Goal: Information Seeking & Learning: Learn about a topic

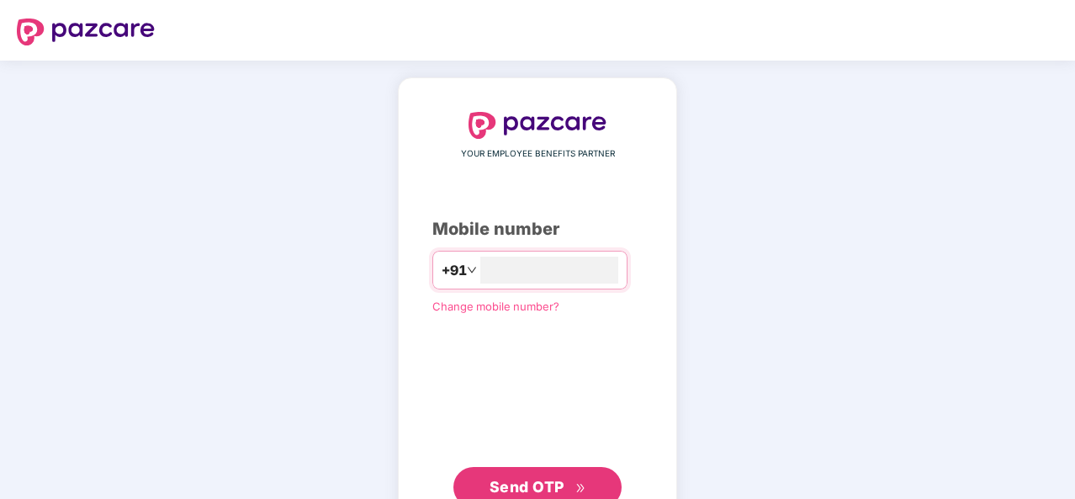
type input "**********"
click at [557, 484] on span "Send OTP" at bounding box center [526, 485] width 75 height 18
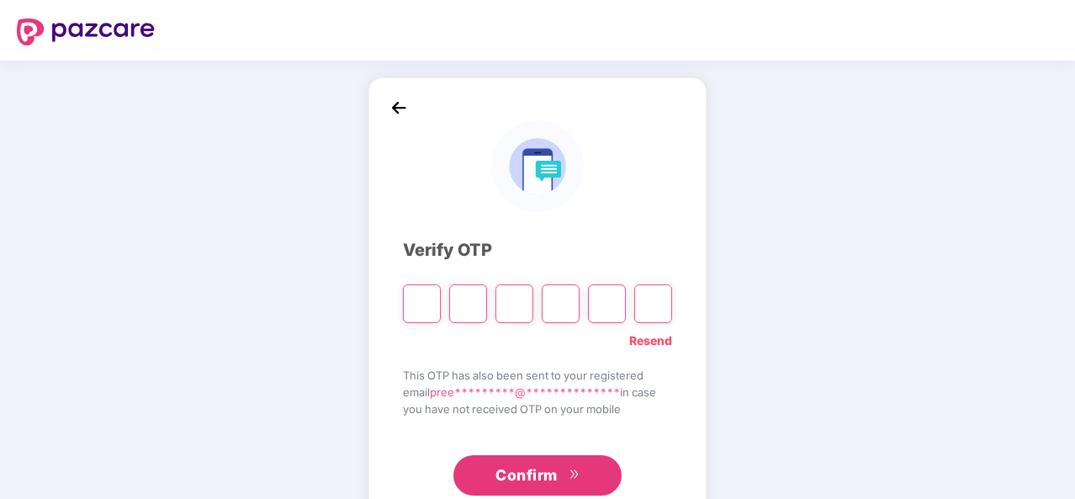
type input "*"
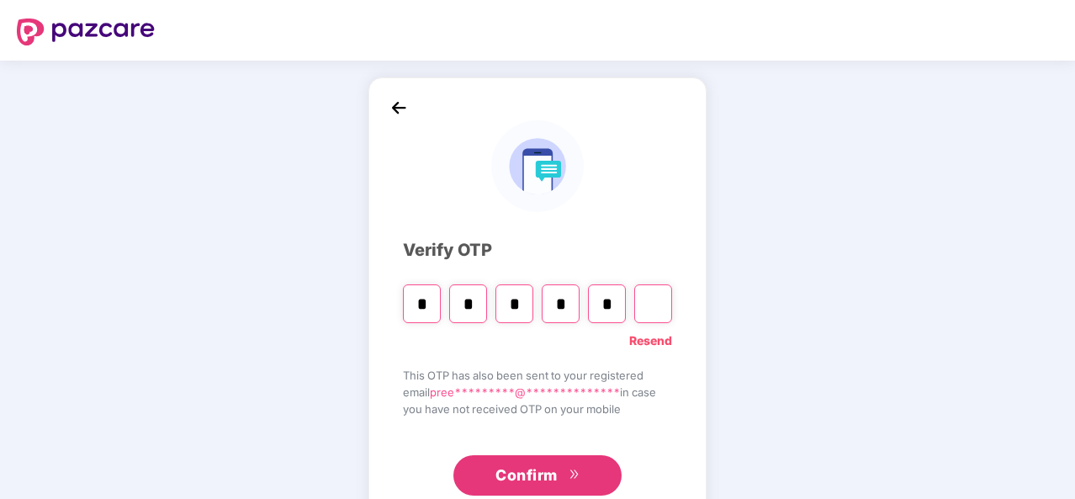
type input "*"
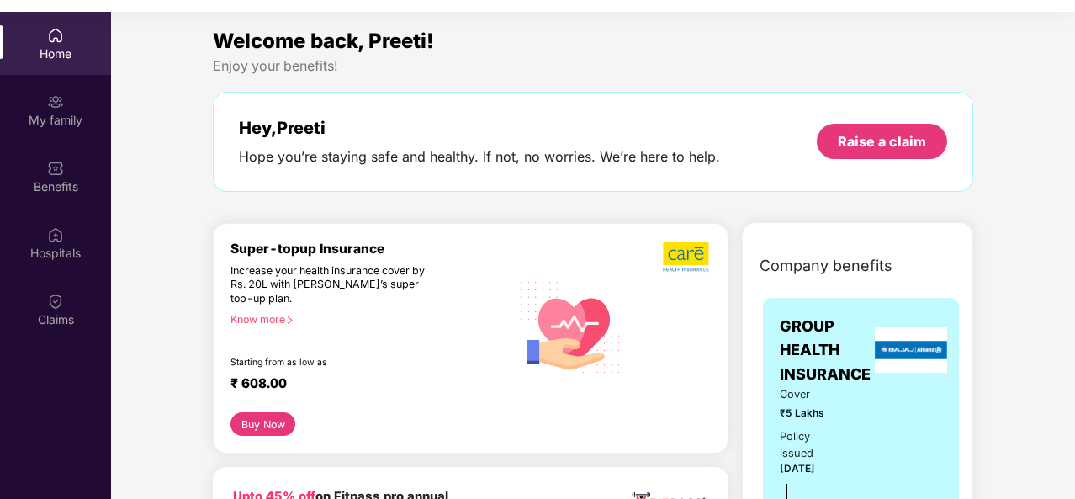
scroll to position [94, 0]
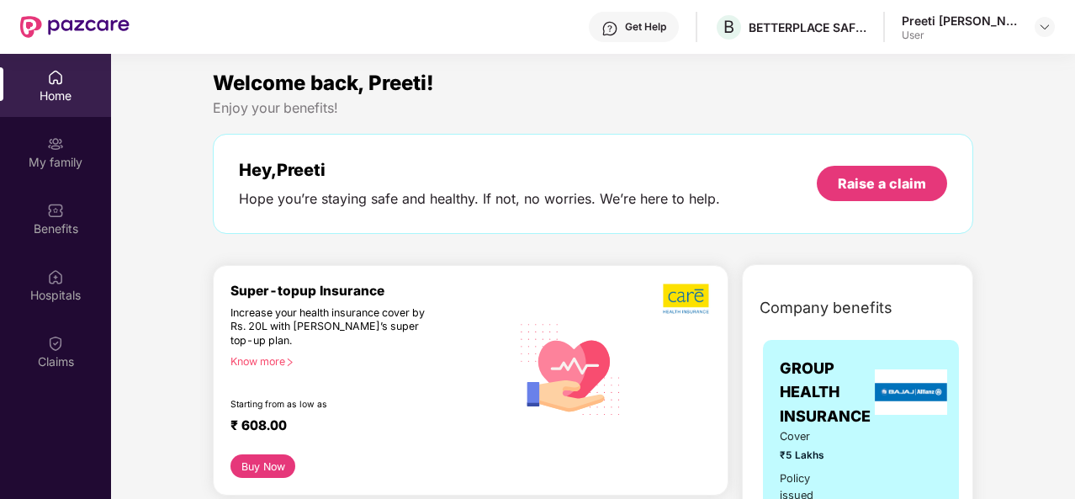
scroll to position [0, 0]
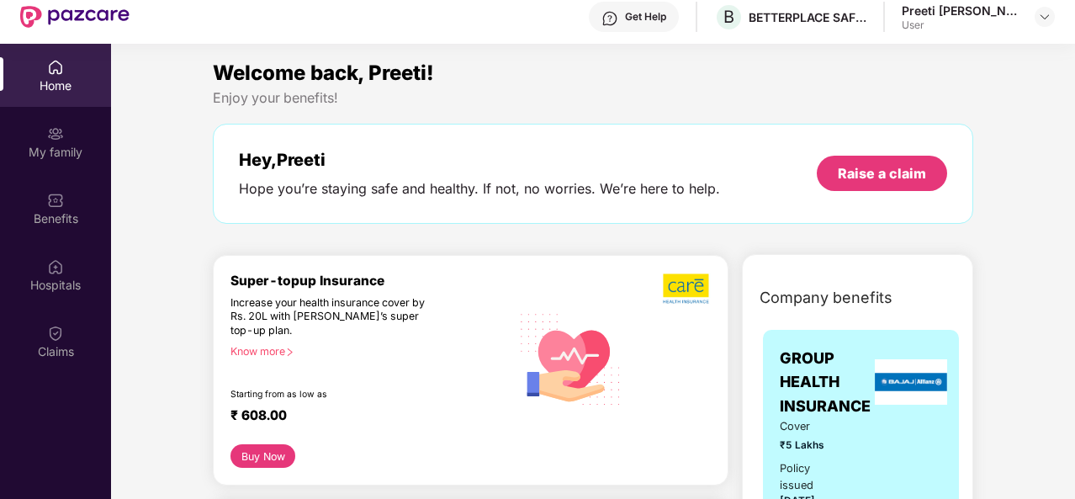
scroll to position [94, 0]
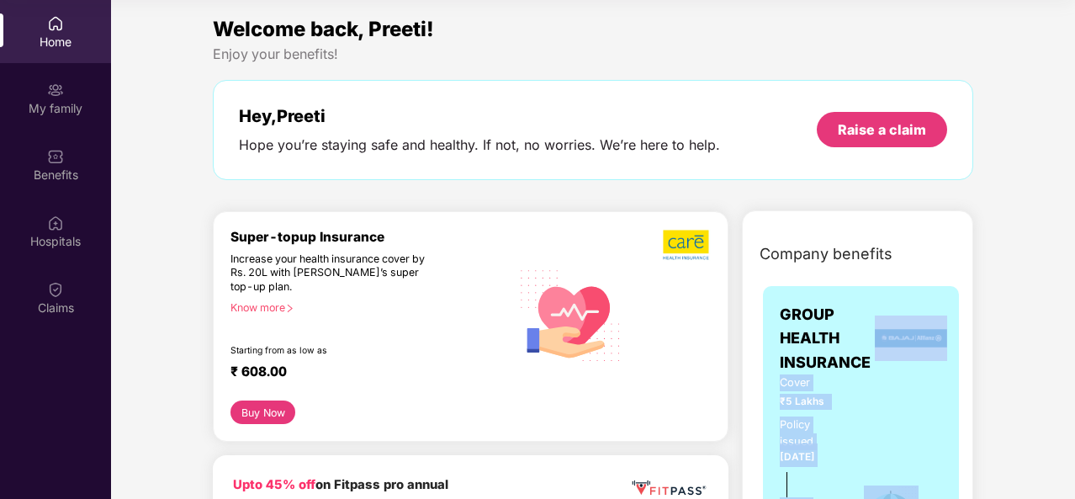
drag, startPoint x: 1023, startPoint y: 401, endPoint x: 1023, endPoint y: 373, distance: 28.6
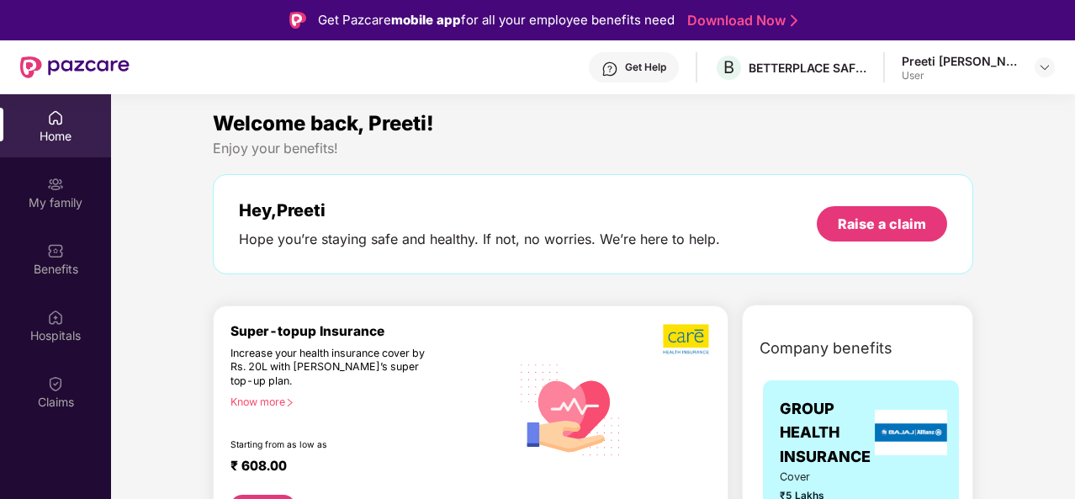
scroll to position [9, 0]
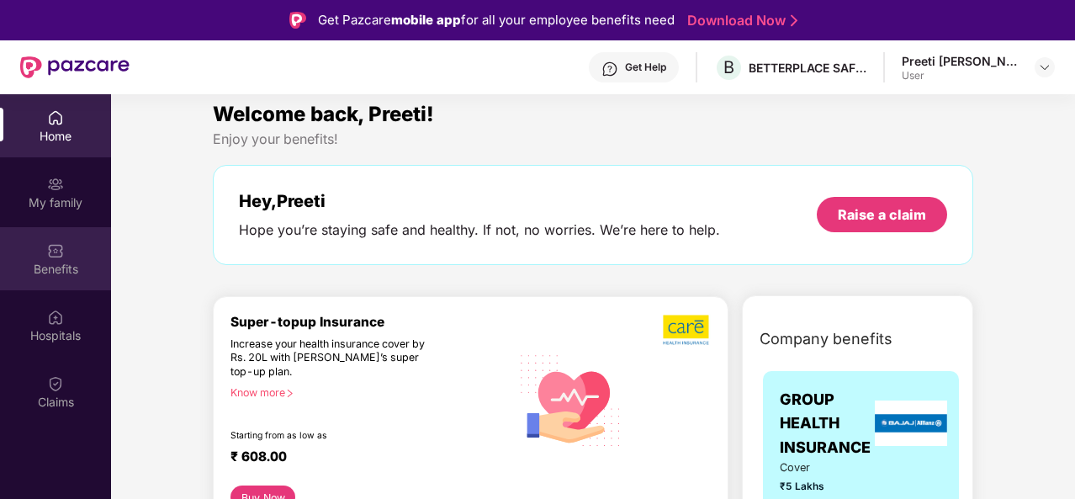
click at [81, 253] on div "Benefits" at bounding box center [55, 258] width 111 height 63
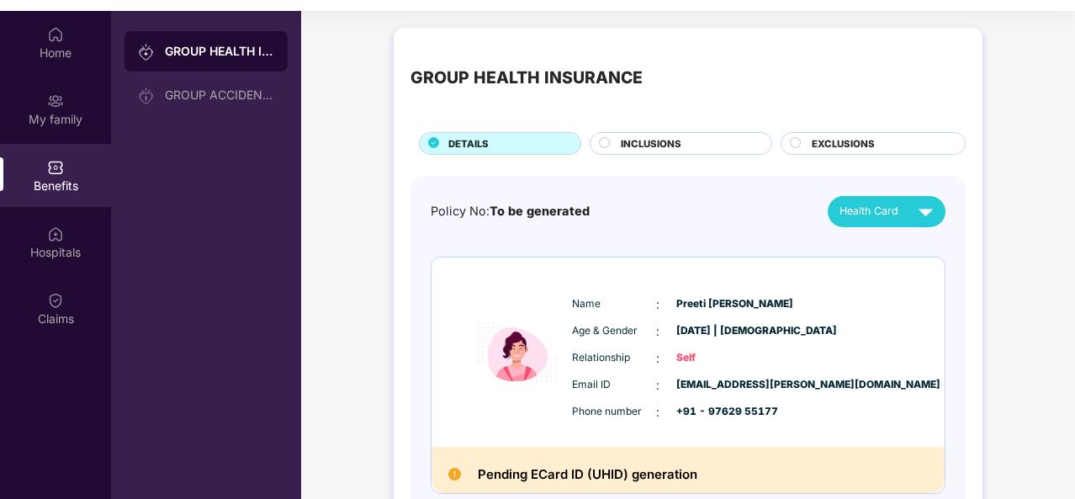
scroll to position [94, 0]
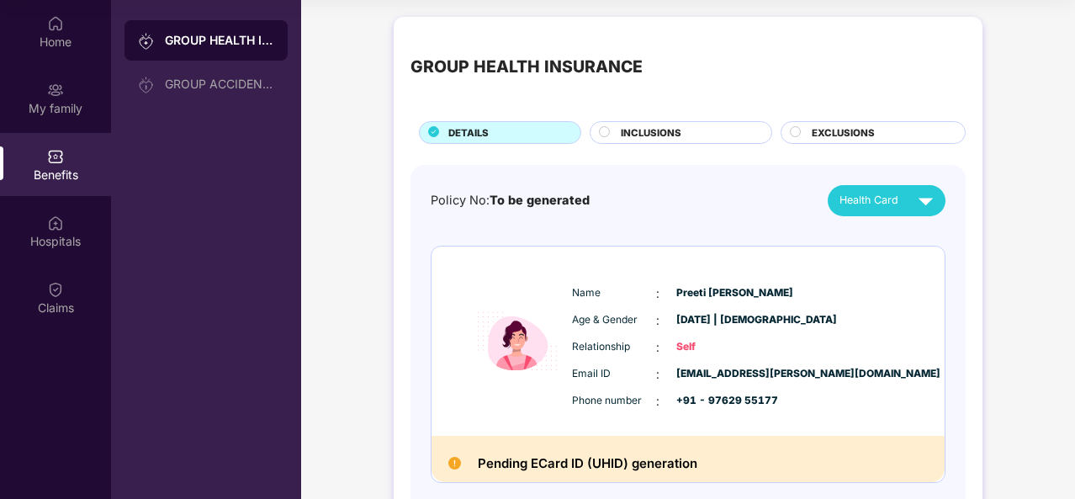
click at [684, 132] on div "INCLUSIONS" at bounding box center [687, 134] width 151 height 18
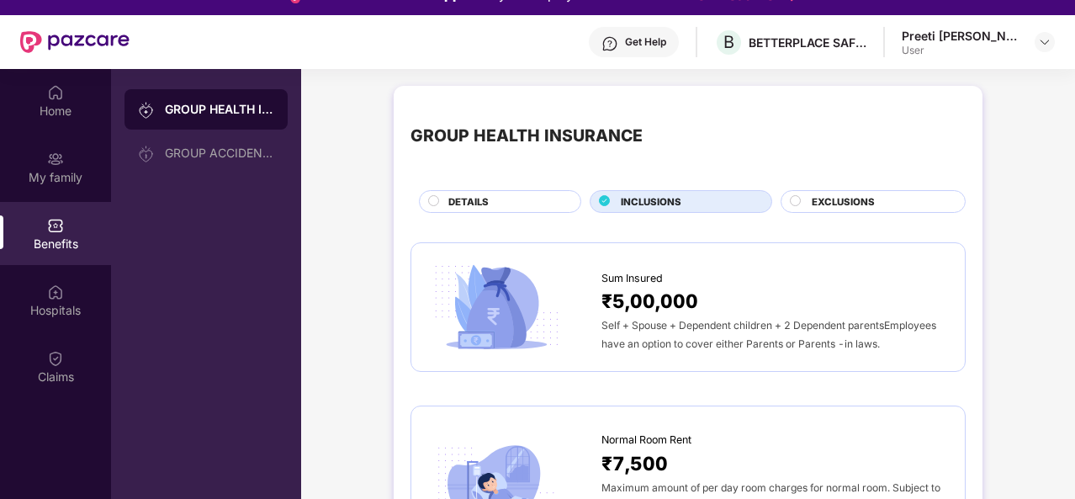
scroll to position [0, 0]
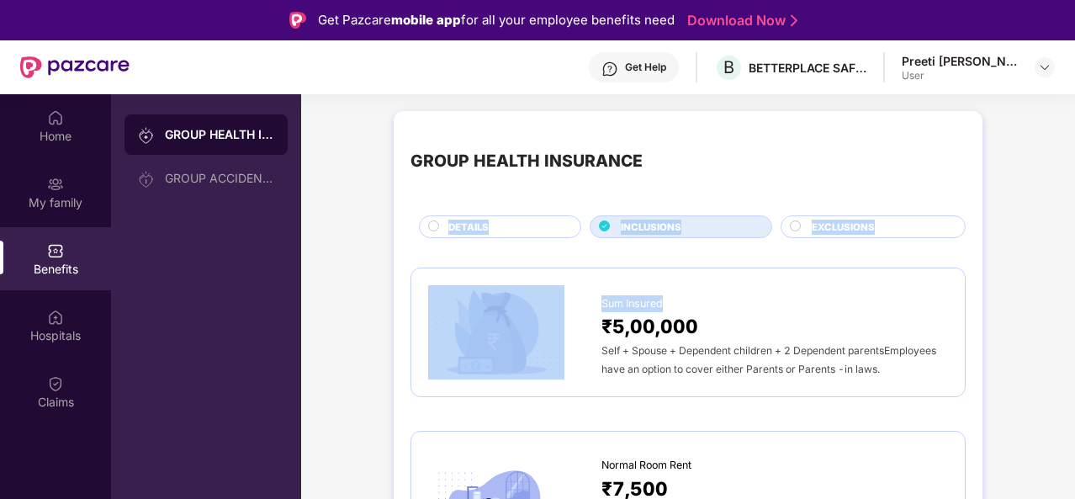
drag, startPoint x: 1071, startPoint y: 112, endPoint x: 1073, endPoint y: 251, distance: 139.6
click at [1073, 250] on div "Home My family Benefits Hospitals Claims GROUP HEALTH INSURANCE GROUP ACCIDENTA…" at bounding box center [537, 343] width 1075 height 499
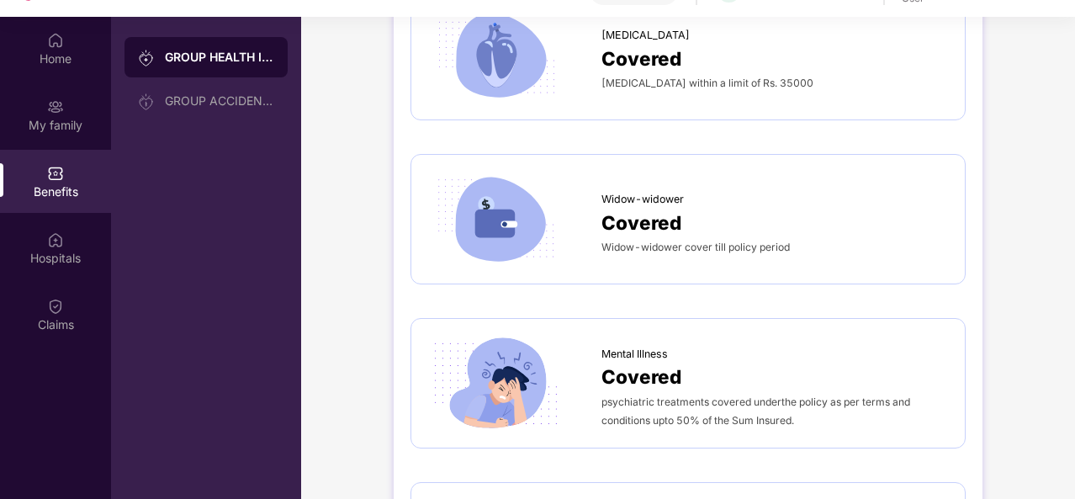
scroll to position [94, 0]
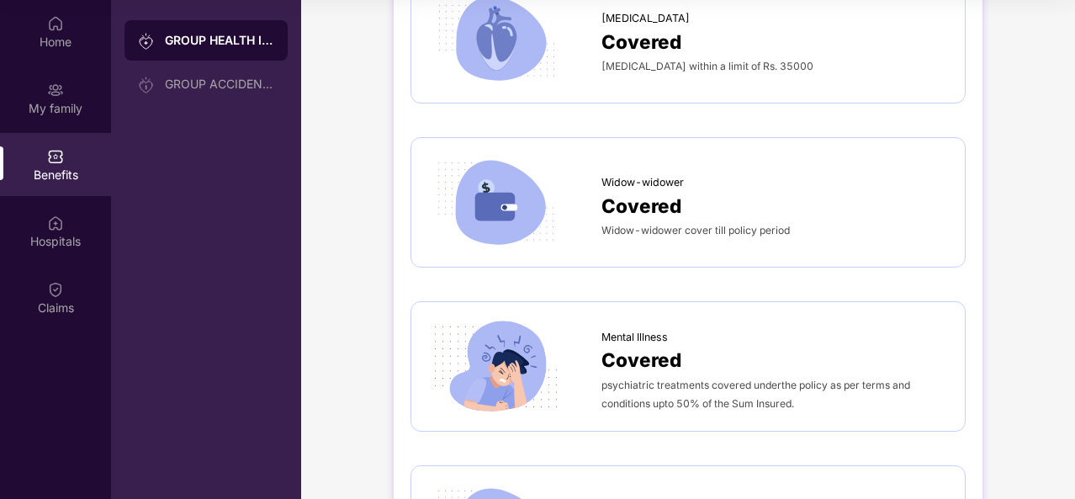
click at [206, 281] on div "GROUP HEALTH INSURANCE GROUP ACCIDENTAL INSURANCE" at bounding box center [206, 249] width 190 height 499
